Goal: Task Accomplishment & Management: Manage account settings

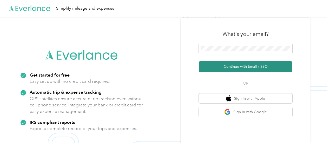
click at [242, 67] on button "Continue with Email / SSO" at bounding box center [246, 66] width 94 height 11
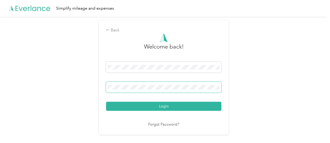
click at [166, 91] on span at bounding box center [163, 87] width 115 height 11
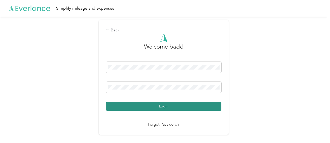
click at [167, 107] on button "Login" at bounding box center [163, 106] width 115 height 9
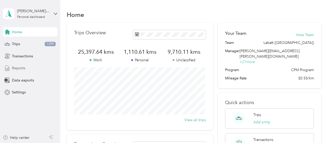
click at [17, 69] on span "Reports" at bounding box center [18, 68] width 13 height 5
